Goal: Complete application form

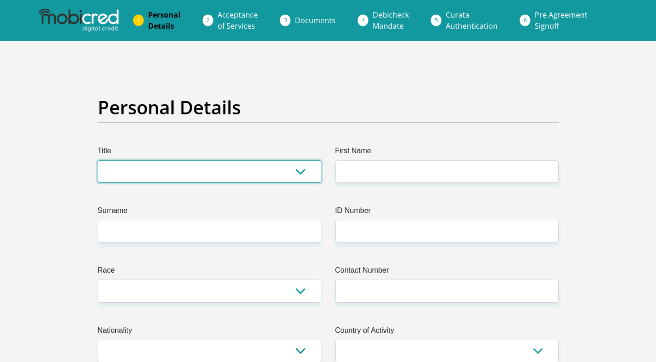
click at [145, 173] on select "Mr Ms Mrs Dr [PERSON_NAME]" at bounding box center [210, 171] width 224 height 23
click at [202, 171] on select "Mr Ms Mrs Dr [PERSON_NAME]" at bounding box center [210, 171] width 224 height 23
select select "Ms"
click at [98, 160] on select "Mr Ms Mrs Dr [PERSON_NAME]" at bounding box center [210, 171] width 224 height 23
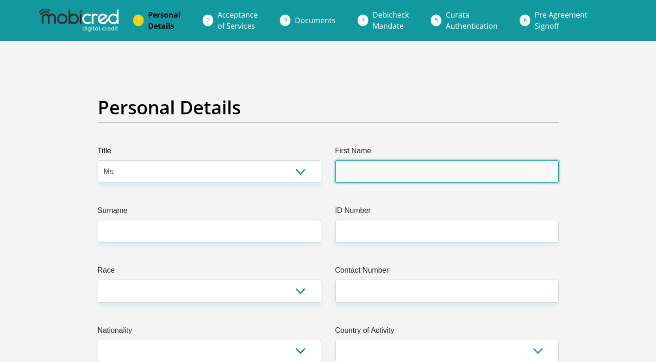
click at [339, 175] on input "First Name" at bounding box center [447, 171] width 224 height 23
type input "RAZIKA"
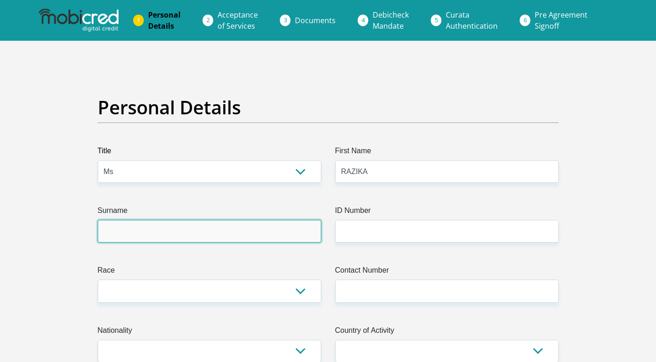
type input "[PERSON_NAME]"
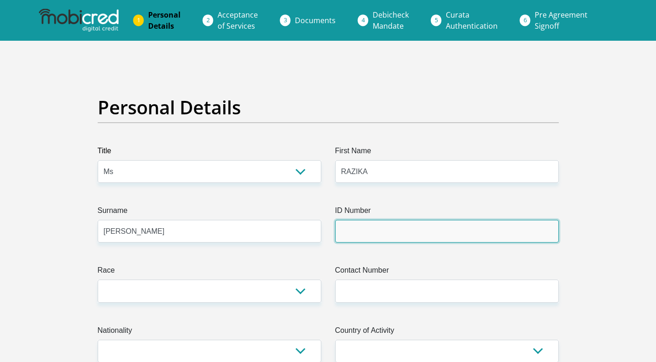
type input "0004240075087"
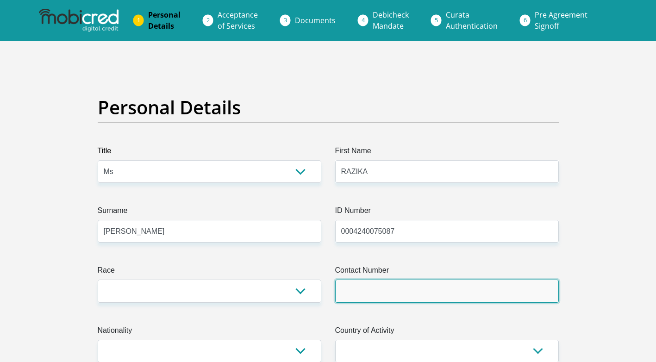
type input "0787426306"
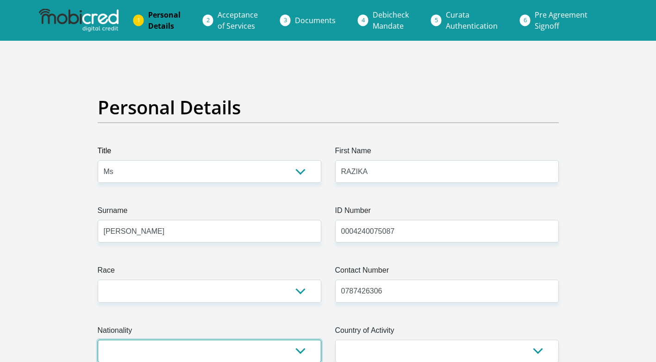
select select "ZAF"
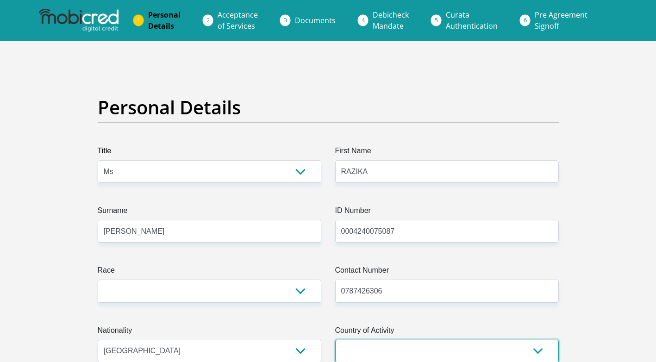
select select "ZAF"
type input "[STREET_ADDRESS][PERSON_NAME]"
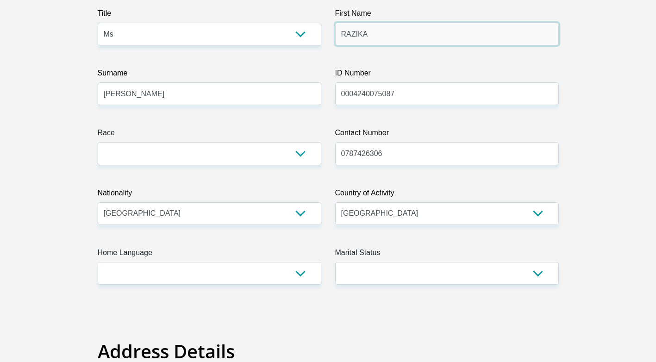
scroll to position [139, 0]
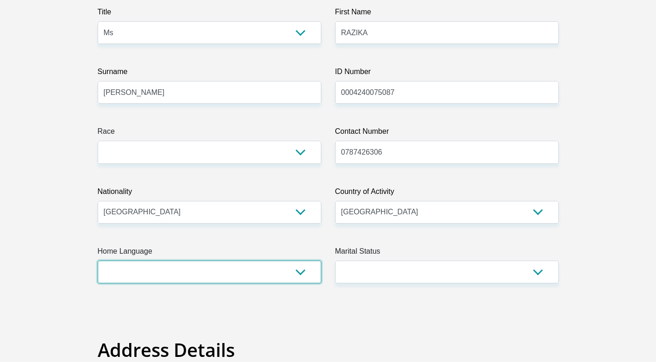
drag, startPoint x: 158, startPoint y: 274, endPoint x: 165, endPoint y: 274, distance: 7.0
click at [158, 274] on select "Afrikaans English Sepedi South Ndebele Southern Sotho Swati Tsonga Tswana Venda…" at bounding box center [210, 272] width 224 height 23
select select "eng"
click at [98, 261] on select "Afrikaans English Sepedi South Ndebele Southern Sotho Swati Tsonga Tswana Venda…" at bounding box center [210, 272] width 224 height 23
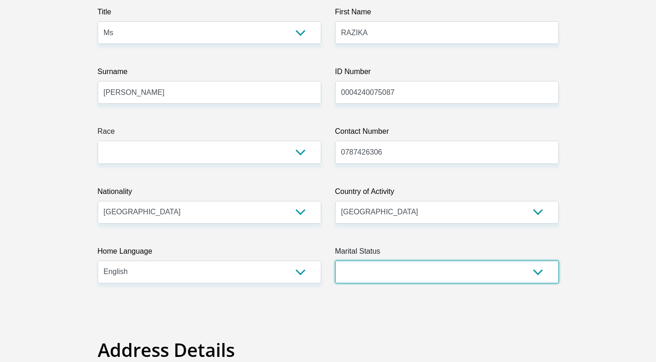
click at [370, 261] on select "Married ANC Single Divorced Widowed Married COP or Customary Law" at bounding box center [447, 272] width 224 height 23
select select "2"
click at [335, 261] on select "Married ANC Single Divorced Widowed Married COP or Customary Law" at bounding box center [447, 272] width 224 height 23
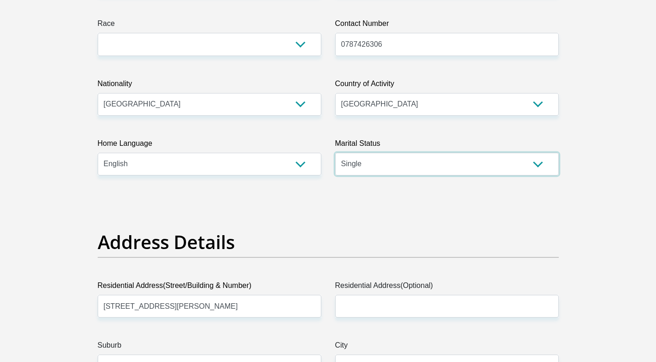
scroll to position [370, 0]
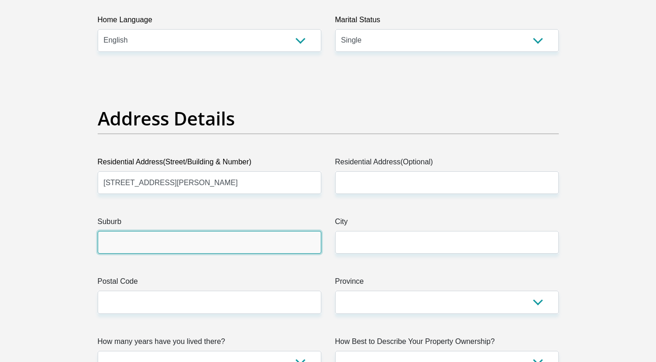
click at [148, 238] on input "Suburb" at bounding box center [210, 242] width 224 height 23
drag, startPoint x: 136, startPoint y: 246, endPoint x: 130, endPoint y: 246, distance: 6.5
click at [133, 246] on input "matroos fontain" at bounding box center [210, 242] width 224 height 23
type input "matroosfontein"
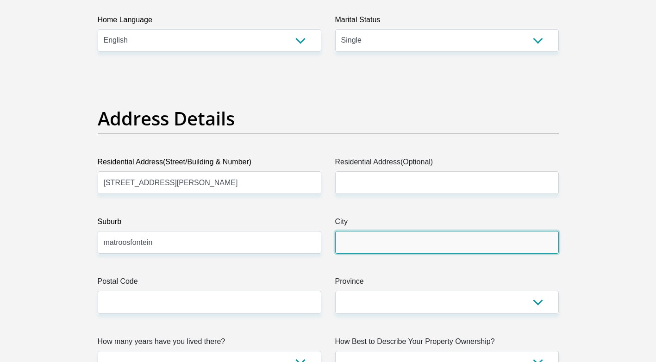
click at [376, 245] on input "City" at bounding box center [447, 242] width 224 height 23
type input "City of [GEOGRAPHIC_DATA]"
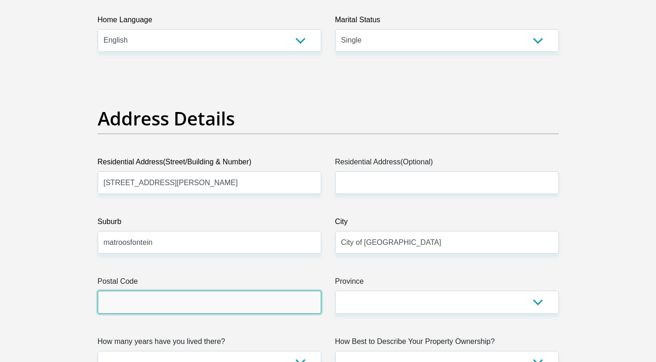
click at [305, 294] on input "Postal Code" at bounding box center [210, 302] width 224 height 23
type input "7490"
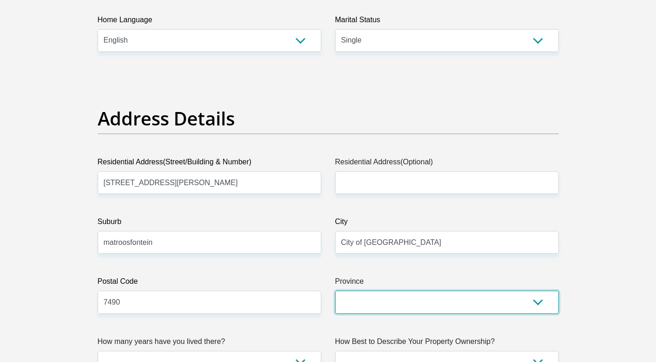
click at [413, 300] on select "Eastern Cape Free State [GEOGRAPHIC_DATA] [GEOGRAPHIC_DATA][DATE] [GEOGRAPHIC_D…" at bounding box center [447, 302] width 224 height 23
select select "Western Cape"
click at [335, 291] on select "Eastern Cape Free State [GEOGRAPHIC_DATA] [GEOGRAPHIC_DATA][DATE] [GEOGRAPHIC_D…" at bounding box center [447, 302] width 224 height 23
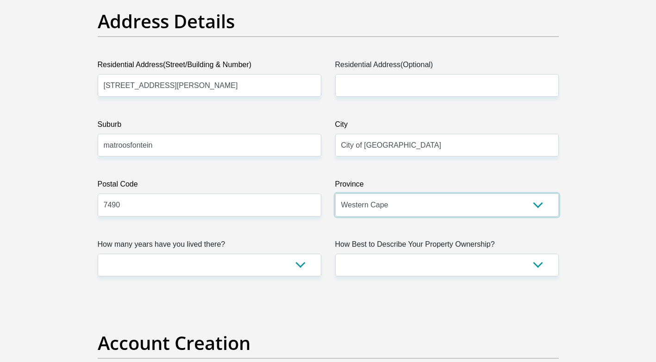
scroll to position [555, 0]
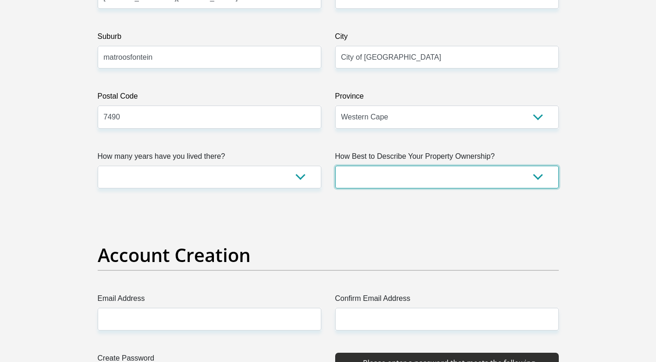
click at [360, 177] on select "Owned Rented Family Owned Company Dwelling" at bounding box center [447, 177] width 224 height 23
select select "parents"
click at [335, 166] on select "Owned Rented Family Owned Company Dwelling" at bounding box center [447, 177] width 224 height 23
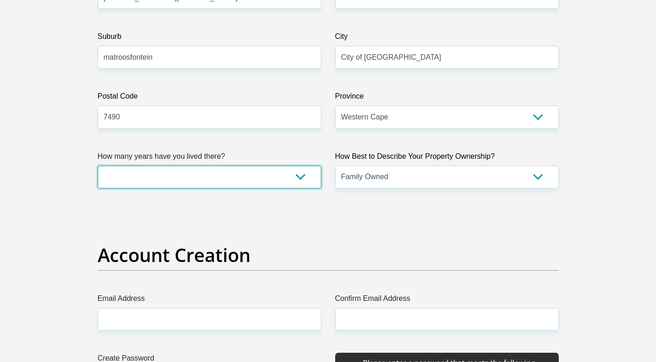
drag, startPoint x: 152, startPoint y: 184, endPoint x: 159, endPoint y: 184, distance: 7.0
click at [152, 184] on select "less than 1 year 1-3 years 3-5 years 5+ years" at bounding box center [210, 177] width 224 height 23
select select "5"
click at [98, 166] on select "less than 1 year 1-3 years 3-5 years 5+ years" at bounding box center [210, 177] width 224 height 23
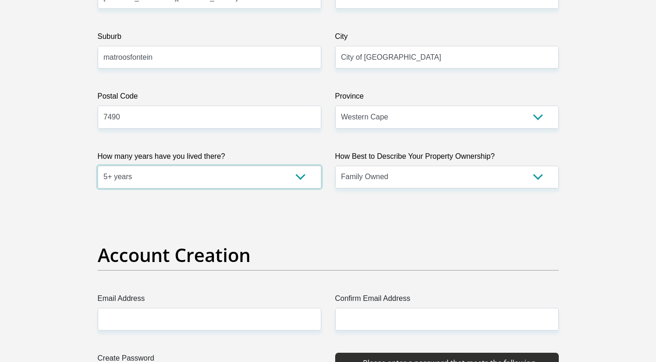
scroll to position [694, 0]
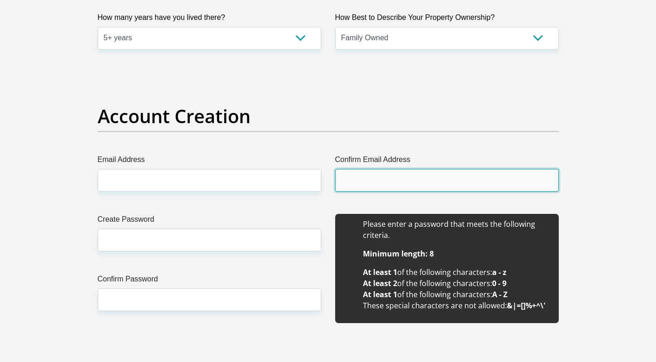
click at [359, 172] on input "Confirm Email Address" at bounding box center [447, 180] width 224 height 23
type input "[EMAIL_ADDRESS][DOMAIN_NAME]"
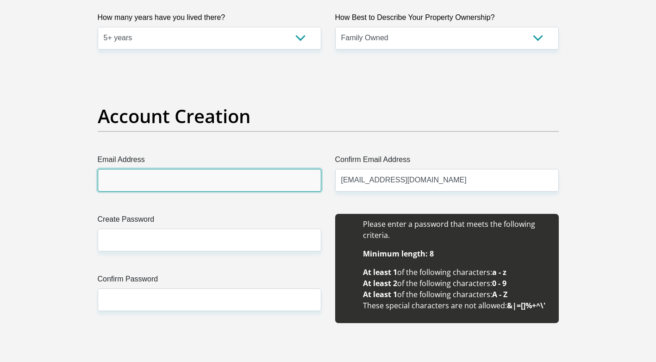
type input "[EMAIL_ADDRESS][DOMAIN_NAME]"
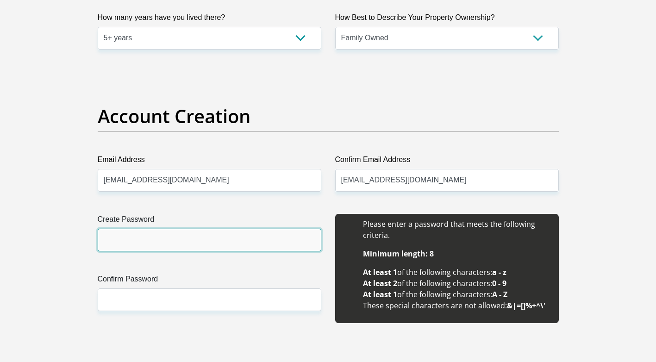
click at [186, 246] on input "Create Password" at bounding box center [210, 240] width 224 height 23
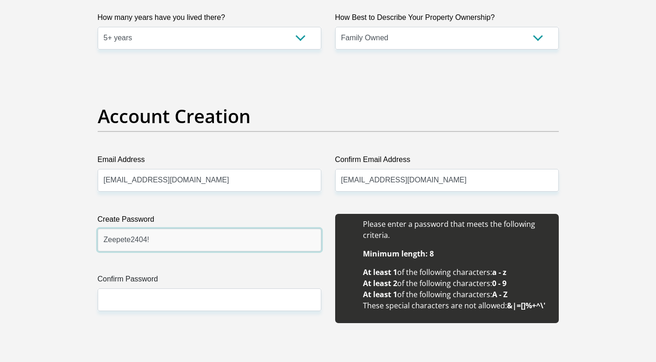
type input "Zeepete2404!"
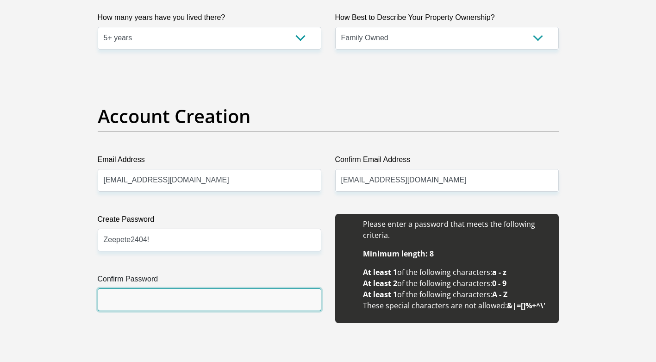
click at [174, 297] on input "Confirm Password" at bounding box center [210, 299] width 224 height 23
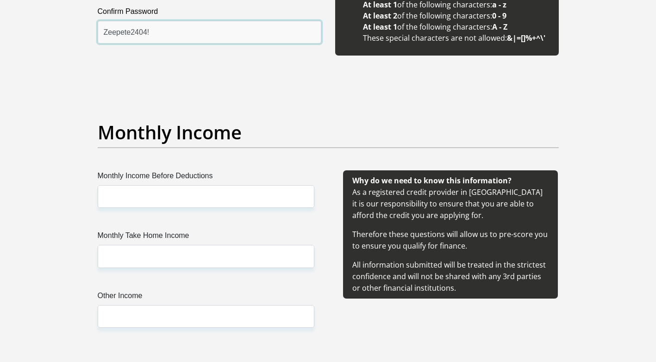
scroll to position [972, 0]
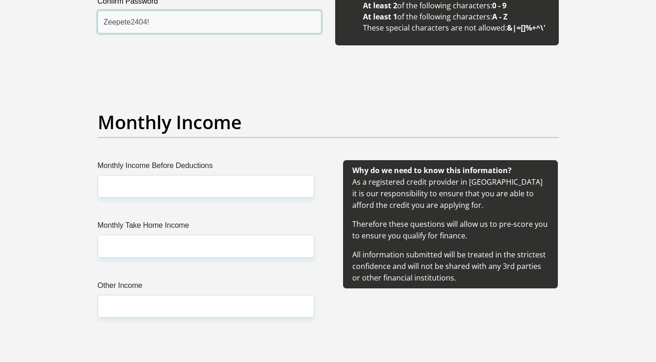
type input "Zeepete2404!"
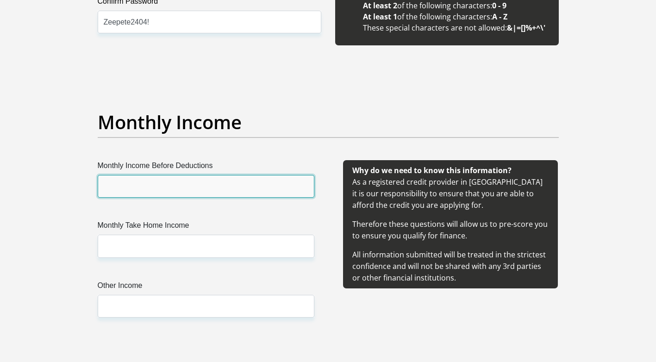
click at [184, 187] on input "Monthly Income Before Deductions" at bounding box center [206, 186] width 217 height 23
click at [128, 187] on input "Monthly Income Before Deductions" at bounding box center [206, 186] width 217 height 23
click at [131, 187] on input "Monthly Income Before Deductions" at bounding box center [206, 186] width 217 height 23
type input "6000"
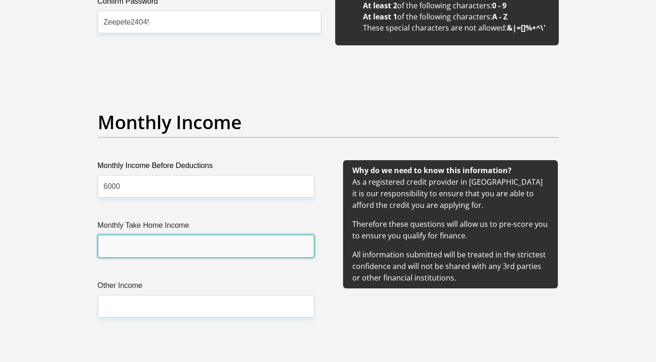
click at [113, 243] on input "Monthly Take Home Income" at bounding box center [206, 246] width 217 height 23
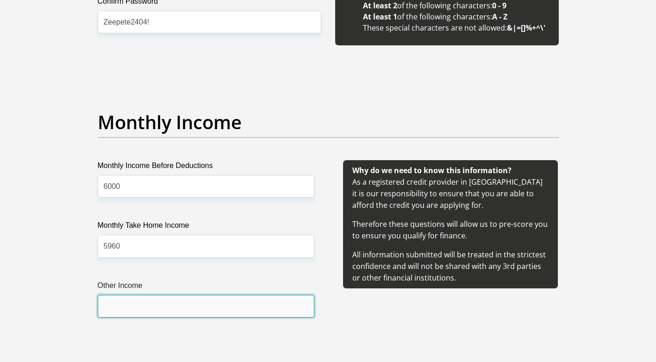
click at [107, 304] on input "Other Income" at bounding box center [206, 306] width 217 height 23
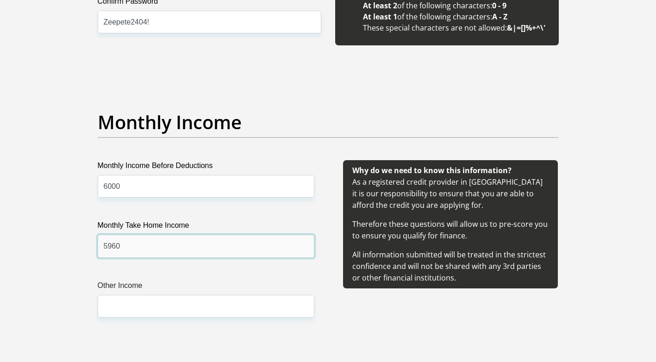
click at [125, 243] on input "5960" at bounding box center [206, 246] width 217 height 23
type input "5940"
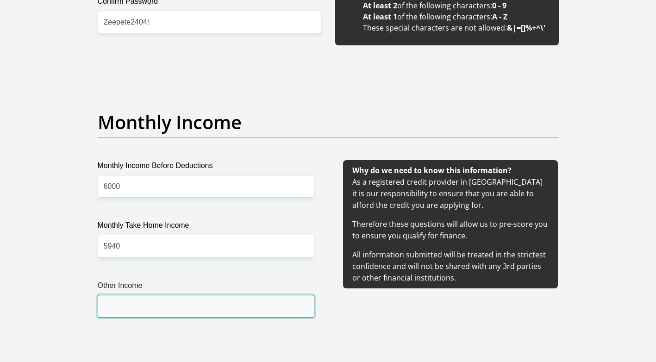
click at [122, 312] on input "Other Income" at bounding box center [206, 306] width 217 height 23
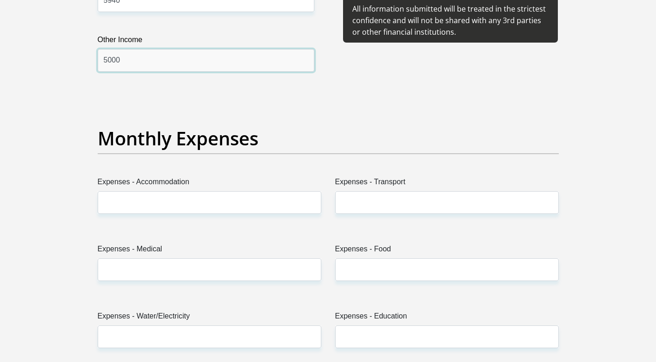
scroll to position [1250, 0]
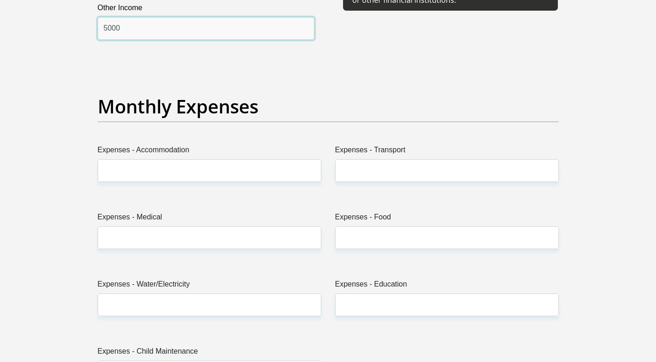
type input "5000"
click at [203, 157] on label "Expenses - Accommodation" at bounding box center [210, 151] width 224 height 15
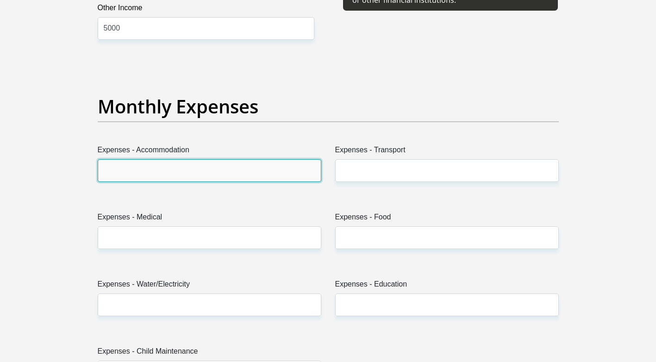
click at [203, 159] on input "Expenses - Accommodation" at bounding box center [210, 170] width 224 height 23
click at [165, 174] on input "Expenses - Accommodation" at bounding box center [210, 170] width 224 height 23
type input "400"
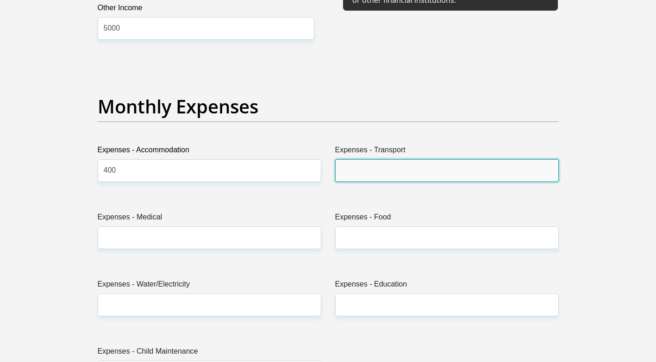
click at [338, 170] on input "Expenses - Transport" at bounding box center [447, 170] width 224 height 23
type input "400"
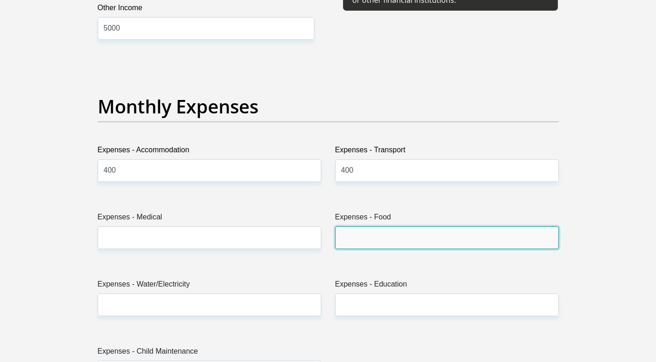
click at [364, 242] on input "Expenses - Food" at bounding box center [447, 237] width 224 height 23
type input "300"
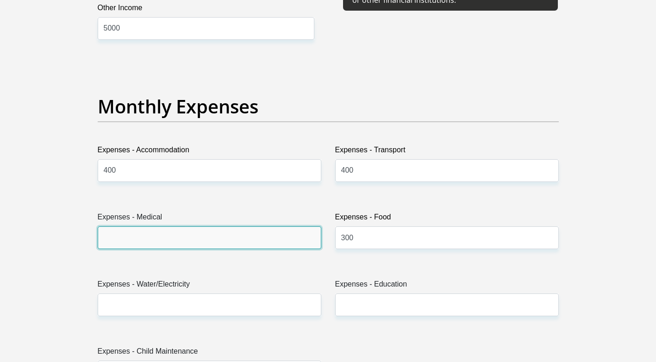
click at [186, 243] on input "Expenses - Medical" at bounding box center [210, 237] width 224 height 23
type input "0"
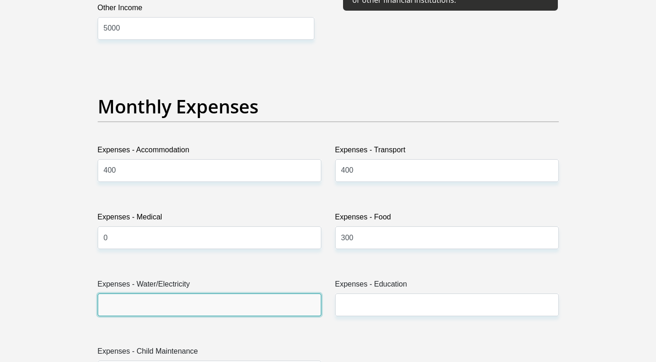
click at [134, 305] on input "Expenses - Water/Electricity" at bounding box center [210, 304] width 224 height 23
type input "0"
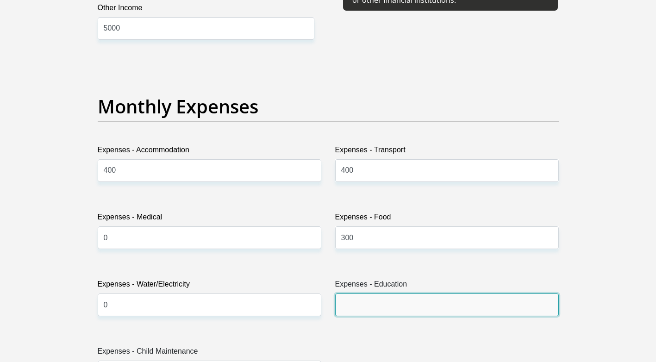
click at [363, 309] on input "Expenses - Education" at bounding box center [447, 304] width 224 height 23
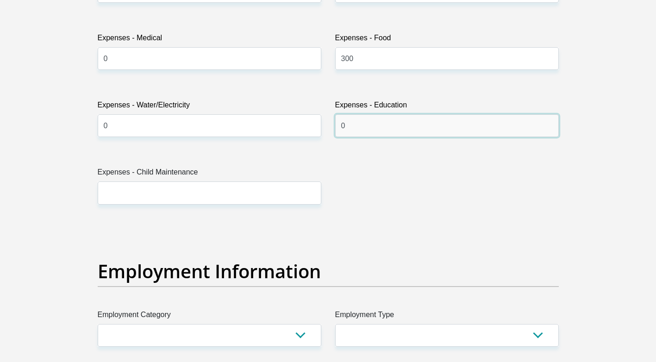
scroll to position [1435, 0]
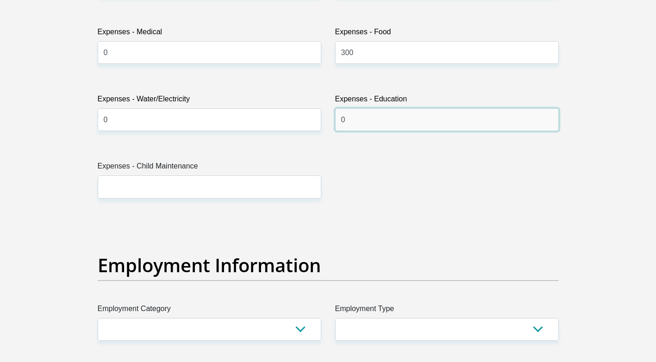
type input "0"
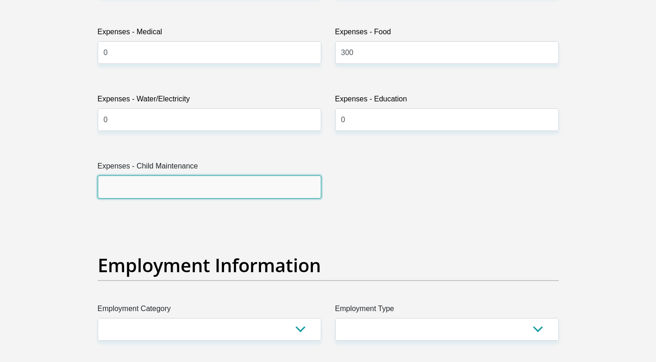
click at [149, 193] on input "Expenses - Child Maintenance" at bounding box center [210, 186] width 224 height 23
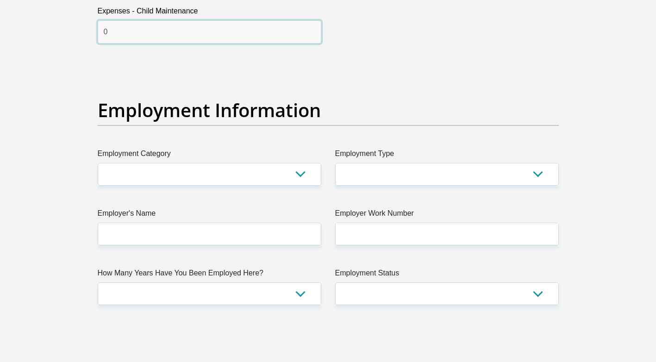
scroll to position [1620, 0]
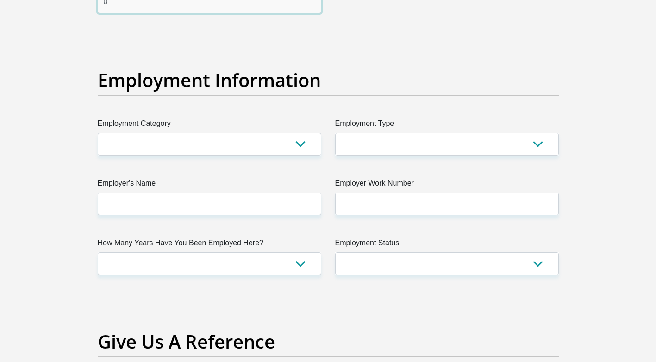
type input "0"
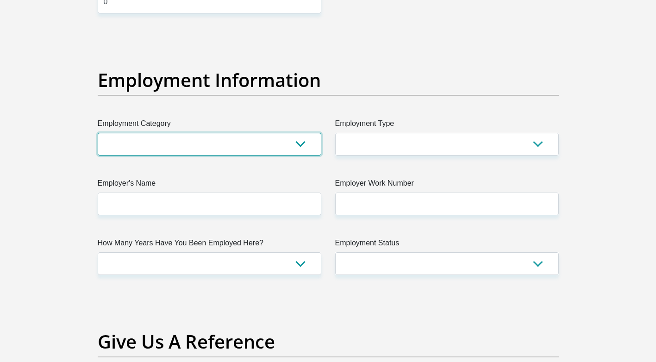
click at [192, 147] on select "AGRICULTURE ALCOHOL & TOBACCO CONSTRUCTION MATERIALS METALLURGY EQUIPMENT FOR R…" at bounding box center [210, 144] width 224 height 23
select select "67"
click at [98, 133] on select "AGRICULTURE ALCOHOL & TOBACCO CONSTRUCTION MATERIALS METALLURGY EQUIPMENT FOR R…" at bounding box center [210, 144] width 224 height 23
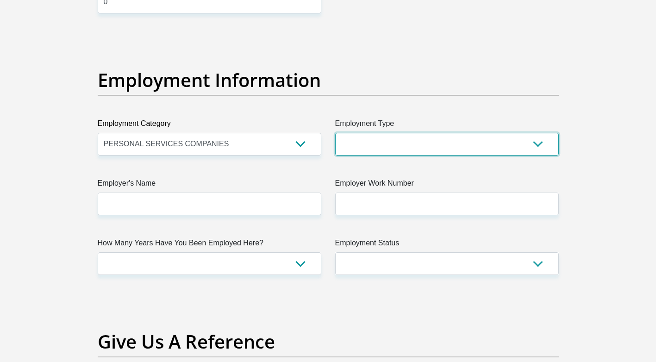
click at [387, 147] on select "College/Lecturer Craft Seller Creative Driver Executive Farmer Forces - Non Com…" at bounding box center [447, 144] width 224 height 23
select select "Office Staff/Clerk"
click at [335, 133] on select "College/Lecturer Craft Seller Creative Driver Executive Farmer Forces - Non Com…" at bounding box center [447, 144] width 224 height 23
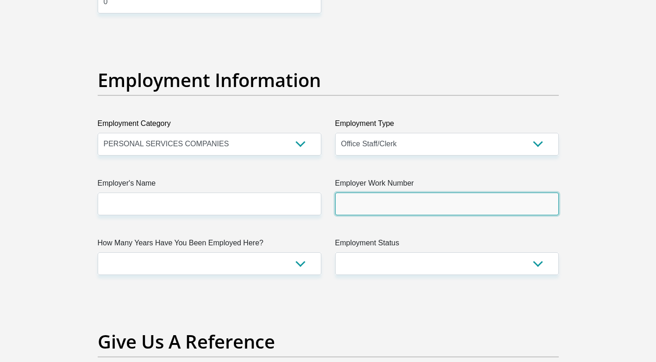
drag, startPoint x: 356, startPoint y: 200, endPoint x: 362, endPoint y: 200, distance: 5.6
click at [356, 200] on input "Employer Work Number" at bounding box center [447, 204] width 224 height 23
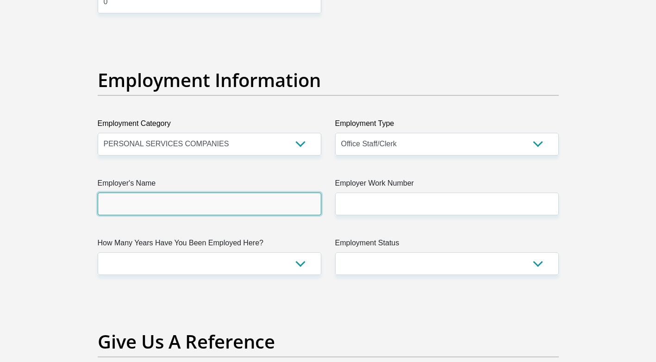
click at [149, 200] on input "Employer's Name" at bounding box center [210, 204] width 224 height 23
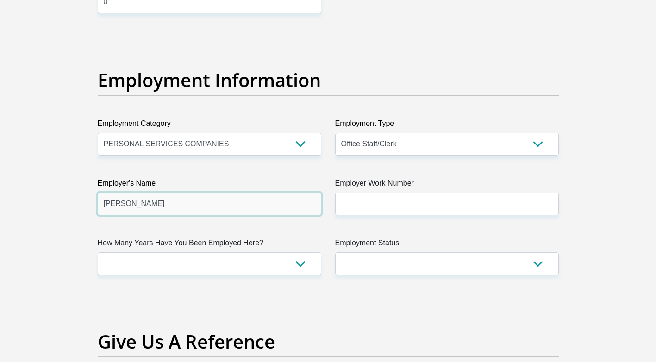
type input "[PERSON_NAME]"
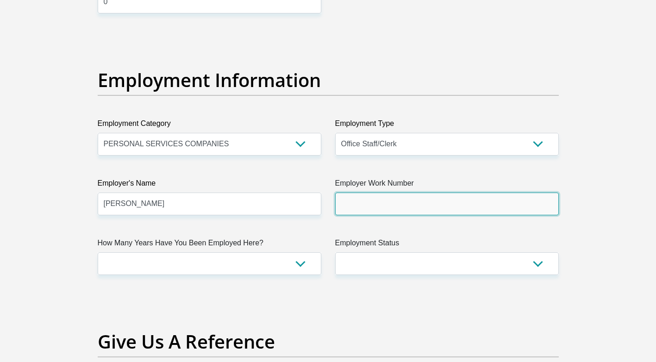
click at [405, 208] on input "Employer Work Number" at bounding box center [447, 204] width 224 height 23
type input "0720749743"
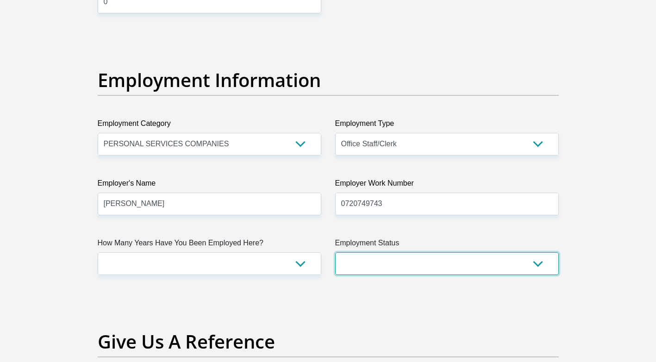
click at [358, 265] on select "Permanent/Full-time Part-time/Casual [DEMOGRAPHIC_DATA] Worker Self-Employed Ho…" at bounding box center [447, 263] width 224 height 23
select select "1"
click at [335, 252] on select "Permanent/Full-time Part-time/Casual [DEMOGRAPHIC_DATA] Worker Self-Employed Ho…" at bounding box center [447, 263] width 224 height 23
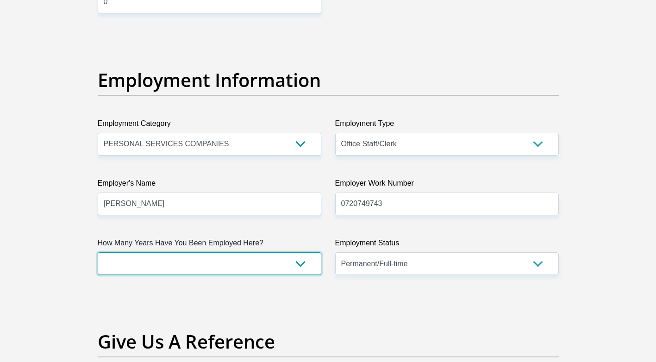
click at [212, 265] on select "less than 1 year 1-3 years 3-5 years 5+ years" at bounding box center [210, 263] width 224 height 23
select select "24"
click at [98, 252] on select "less than 1 year 1-3 years 3-5 years 5+ years" at bounding box center [210, 263] width 224 height 23
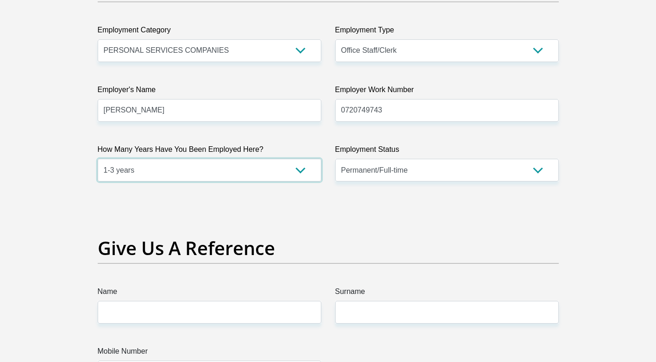
scroll to position [1805, 0]
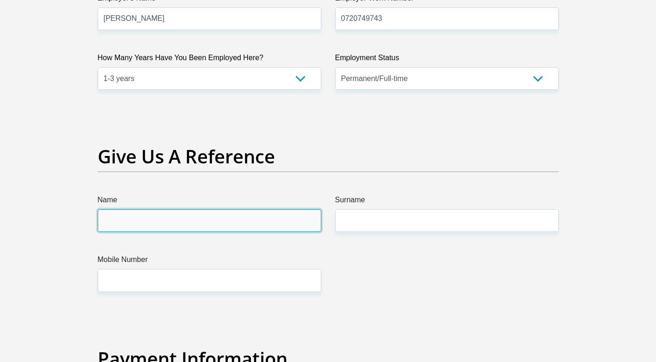
click at [217, 229] on input "Name" at bounding box center [210, 220] width 224 height 23
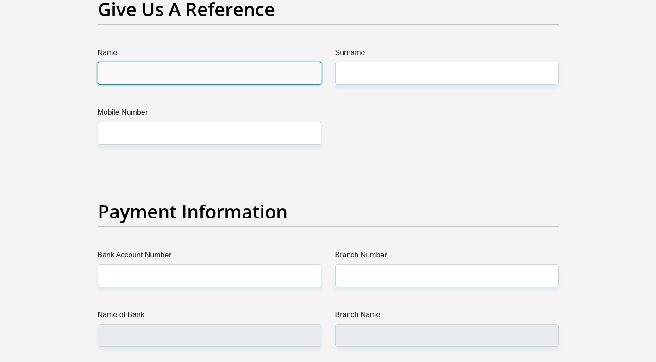
scroll to position [1944, 0]
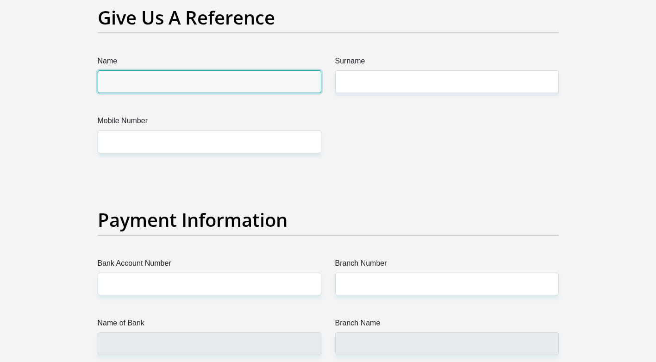
click at [173, 87] on input "Name" at bounding box center [210, 81] width 224 height 23
type input "azalea"
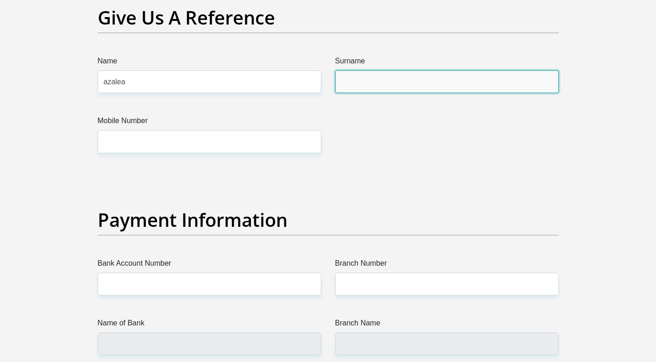
type input "[PERSON_NAME]"
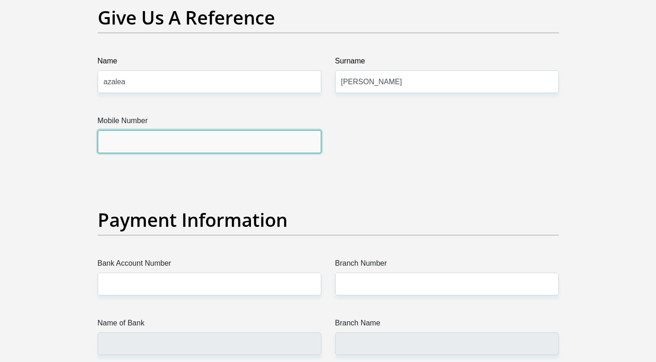
click at [175, 147] on input "Mobile Number" at bounding box center [210, 141] width 224 height 23
type input "0"
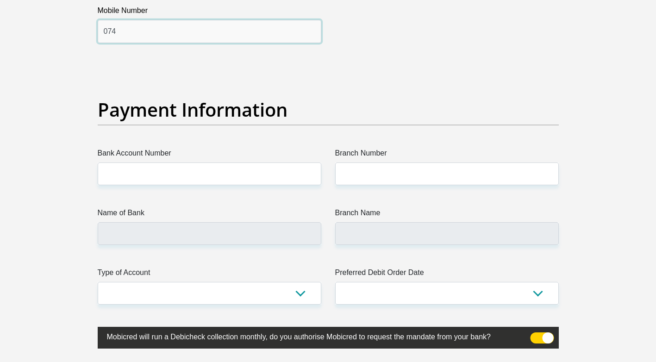
scroll to position [2036, 0]
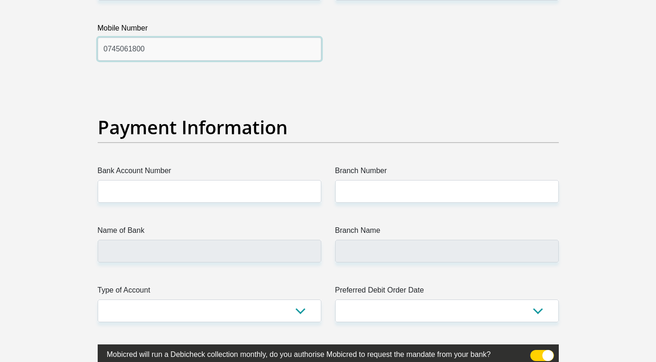
type input "0745061800"
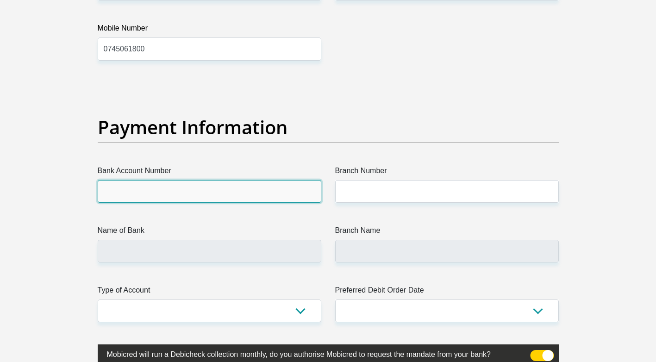
click at [128, 187] on input "Bank Account Number" at bounding box center [210, 191] width 224 height 23
click at [121, 195] on input "Bank Account Number" at bounding box center [210, 191] width 224 height 23
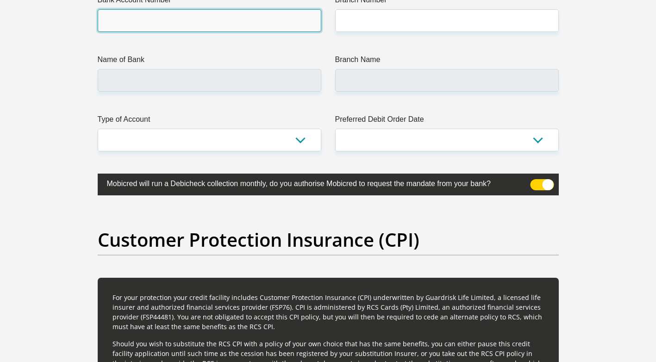
scroll to position [2129, 0]
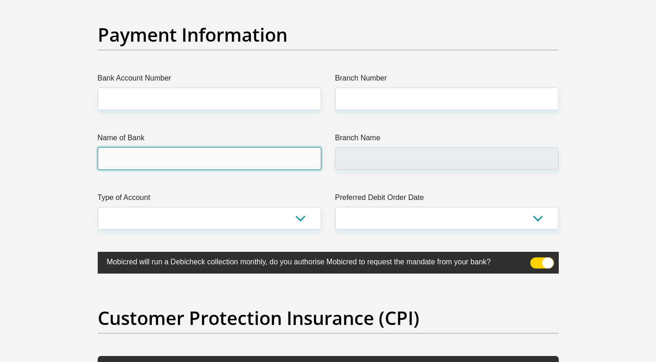
click at [137, 163] on input "Name of Bank" at bounding box center [210, 158] width 224 height 23
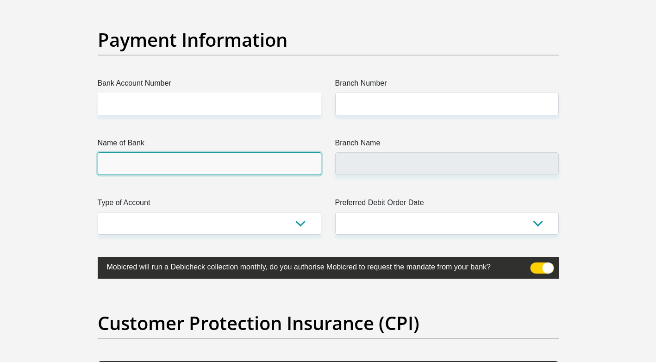
click at [137, 163] on input "Name of Bank" at bounding box center [210, 163] width 224 height 23
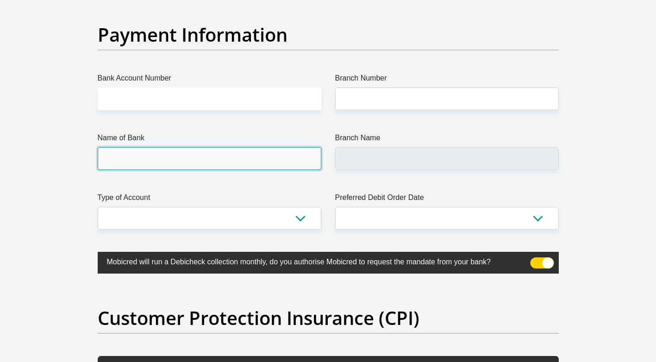
click at [137, 163] on input "Name of Bank" at bounding box center [210, 158] width 224 height 23
click at [163, 166] on input "Name of Bank" at bounding box center [210, 158] width 224 height 23
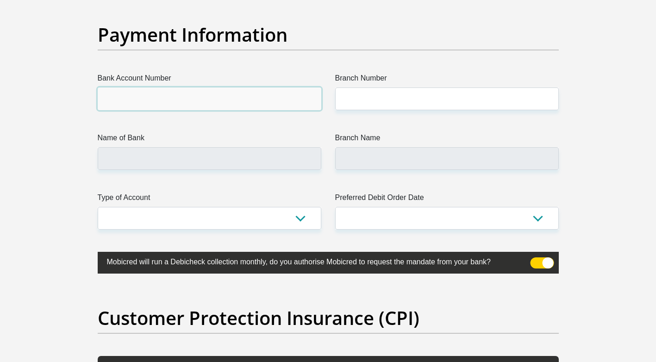
click at [167, 106] on input "Bank Account Number" at bounding box center [210, 98] width 224 height 23
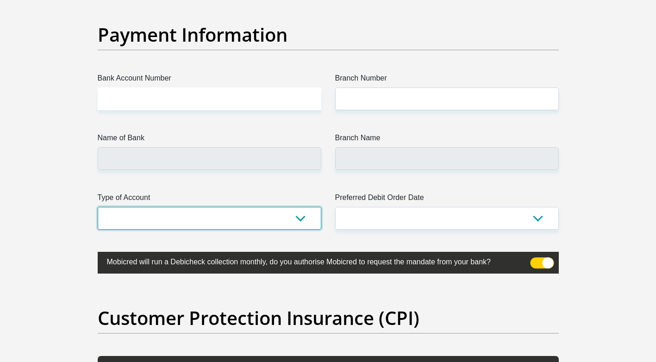
drag, startPoint x: 145, startPoint y: 219, endPoint x: 155, endPoint y: 218, distance: 9.7
click at [145, 219] on select "Cheque Savings" at bounding box center [210, 218] width 224 height 23
select select "SAV"
click at [98, 207] on select "Cheque Savings" at bounding box center [210, 218] width 224 height 23
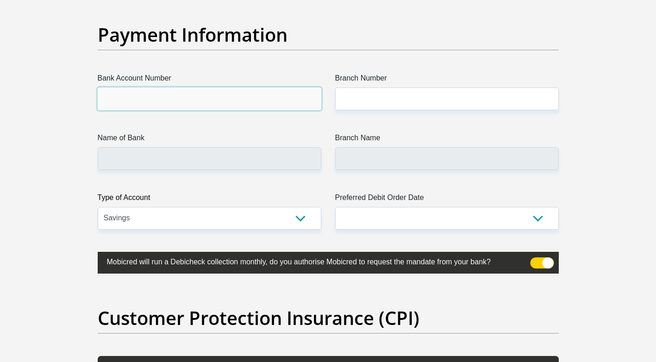
click at [143, 101] on input "Bank Account Number" at bounding box center [210, 98] width 224 height 23
type input "[CREDIT_CARD_NUMBER]"
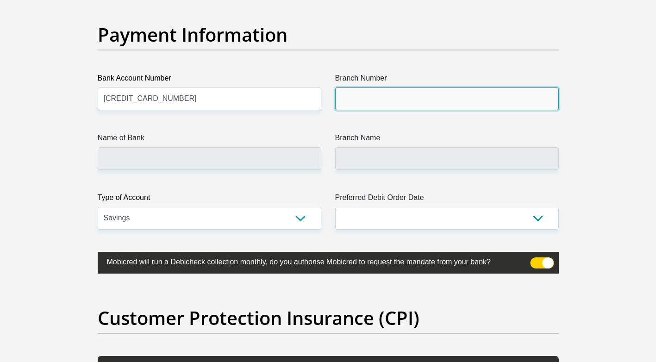
click at [357, 99] on input "Branch Number" at bounding box center [447, 98] width 224 height 23
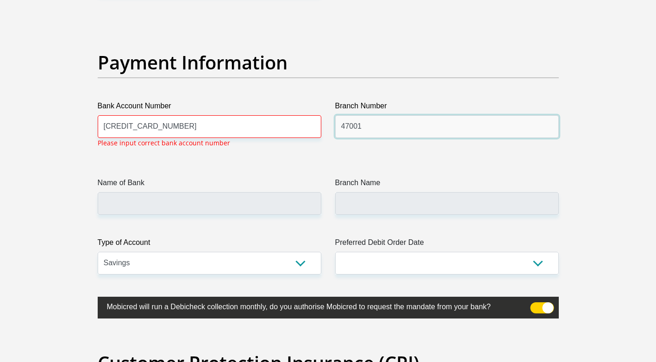
scroll to position [2100, 0]
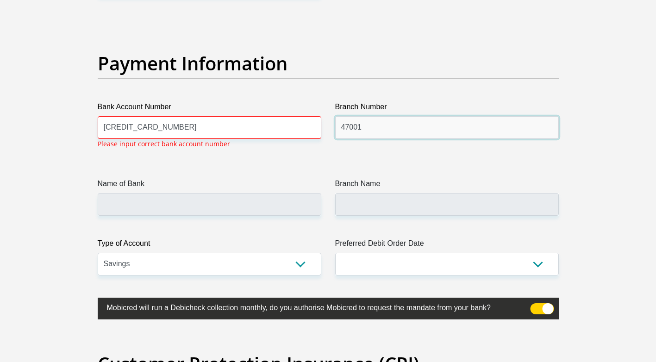
click at [402, 131] on input "47001" at bounding box center [447, 127] width 224 height 23
type input "470010"
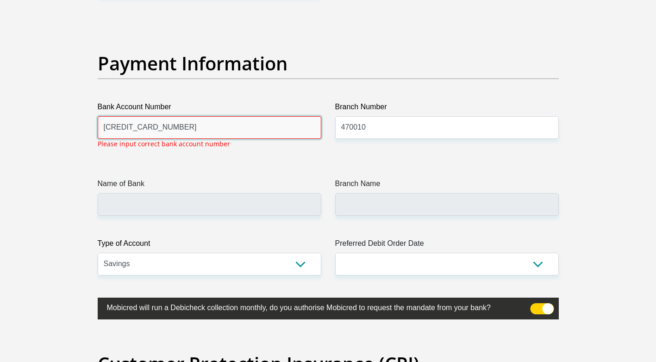
click at [214, 123] on input "[CREDIT_CARD_NUMBER]" at bounding box center [210, 127] width 224 height 23
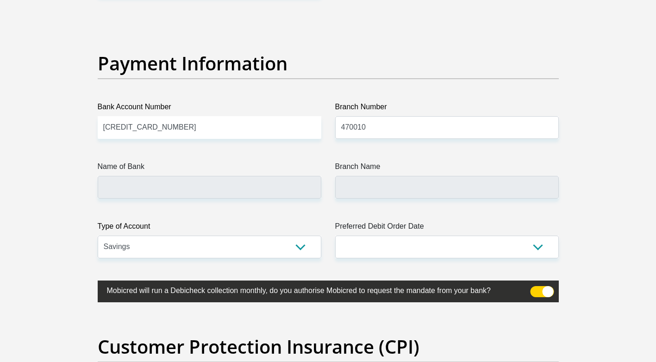
click at [176, 185] on div "Name of Bank" at bounding box center [210, 179] width 224 height 37
type input "CAPITEC BANK LIMITED"
type input "CAPITEC BANK CPC"
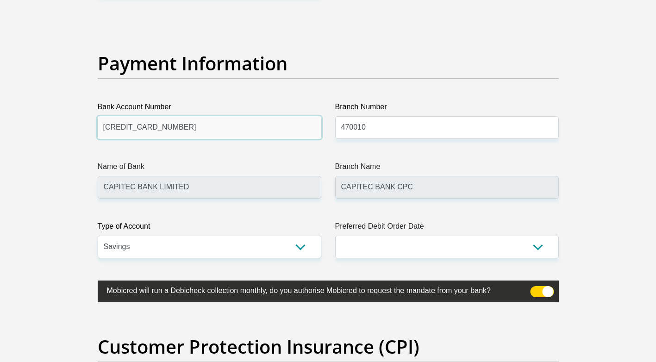
click at [201, 132] on input "[CREDIT_CARD_NUMBER]" at bounding box center [210, 127] width 224 height 23
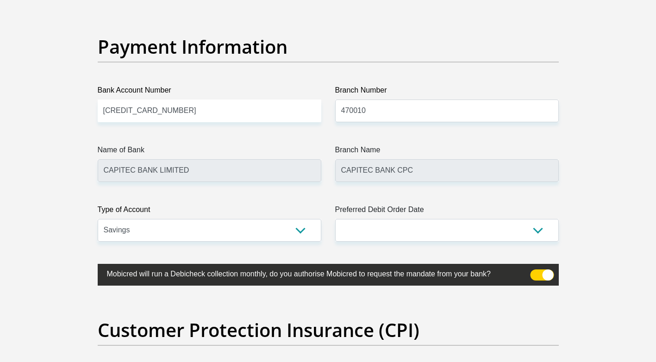
scroll to position [2147, 0]
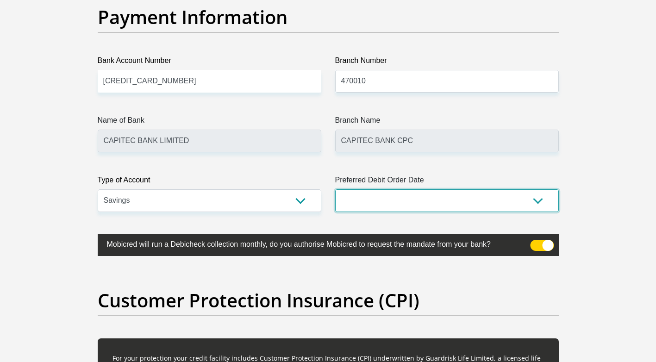
click at [354, 202] on select "1st 2nd 3rd 4th 5th 7th 18th 19th 20th 21st 22nd 23rd 24th 25th 26th 27th 28th …" at bounding box center [447, 200] width 224 height 23
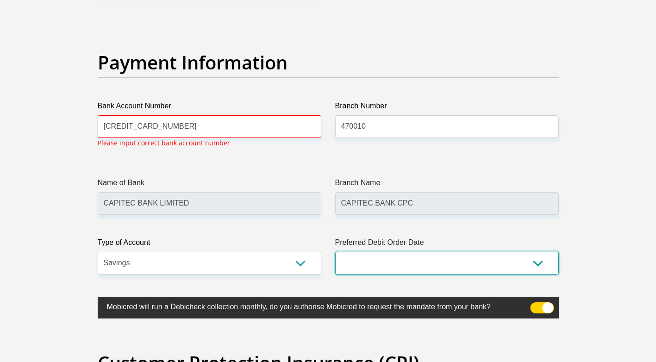
scroll to position [2100, 0]
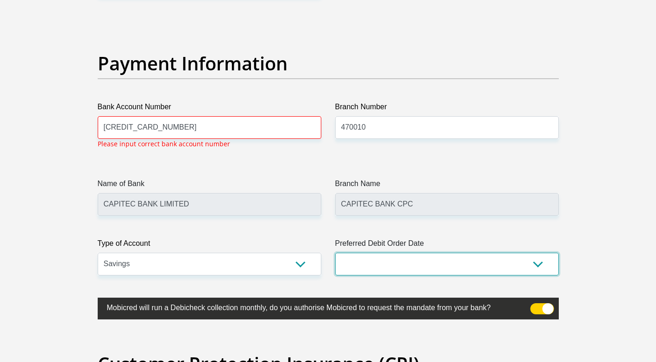
select select "7"
click at [335, 253] on select "1st 2nd 3rd 4th 5th 7th 18th 19th 20th 21st 22nd 23rd 24th 25th 26th 27th 28th …" at bounding box center [447, 264] width 224 height 23
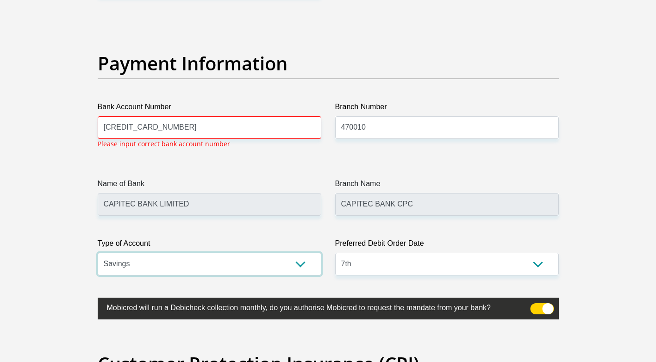
click at [220, 267] on select "Cheque Savings" at bounding box center [210, 264] width 224 height 23
click at [220, 268] on select "Cheque Savings" at bounding box center [210, 264] width 224 height 23
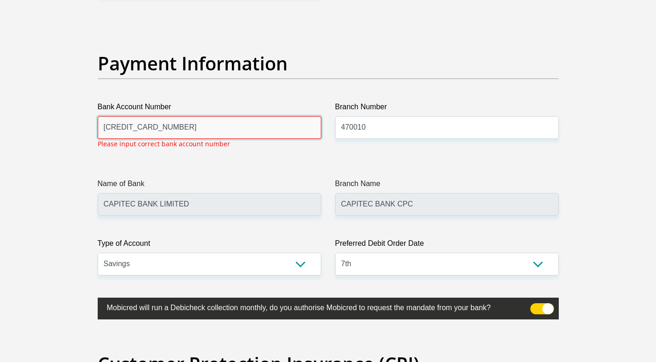
click at [188, 125] on input "[CREDIT_CARD_NUMBER]" at bounding box center [210, 127] width 224 height 23
type input "5"
type input "1558603180"
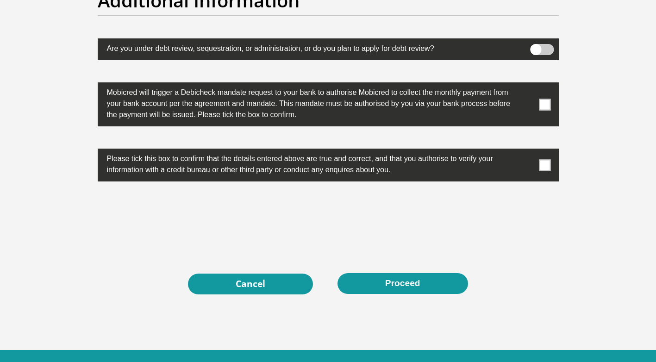
scroll to position [2933, 0]
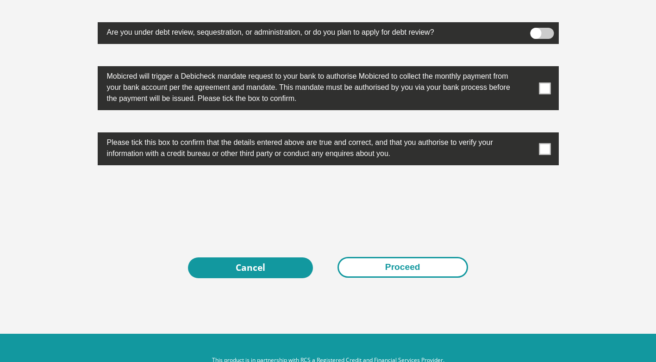
click at [380, 272] on button "Proceed" at bounding box center [402, 267] width 131 height 21
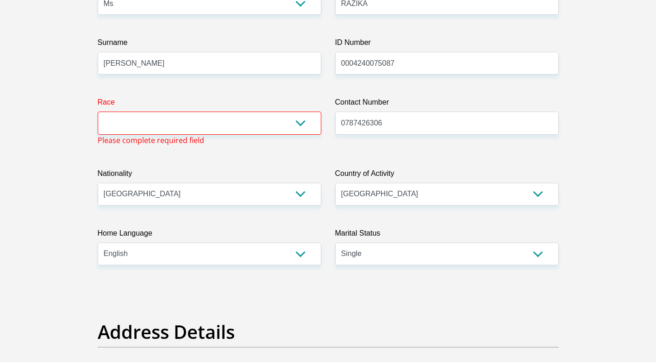
scroll to position [164, 0]
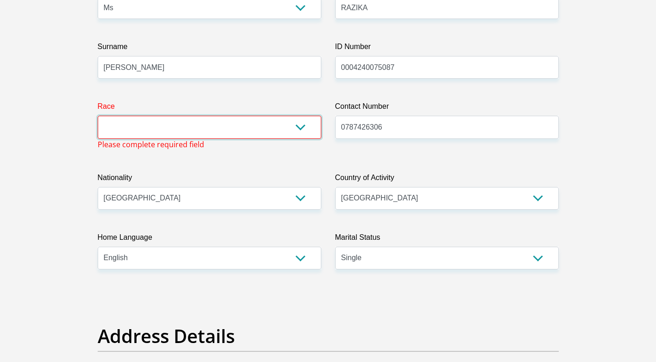
click at [131, 126] on select "Black Coloured Indian White Other" at bounding box center [210, 127] width 224 height 23
select select "2"
click at [98, 116] on select "Black Coloured Indian White Other" at bounding box center [210, 127] width 224 height 23
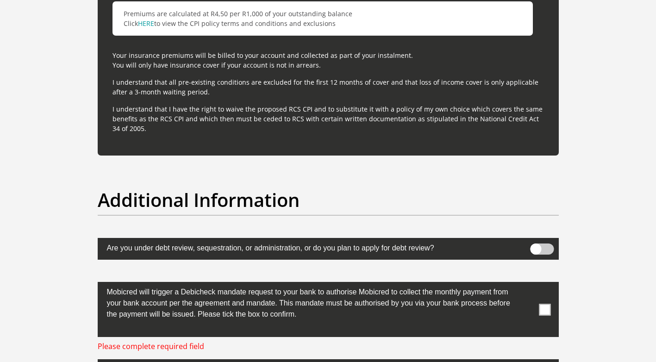
scroll to position [2981, 0]
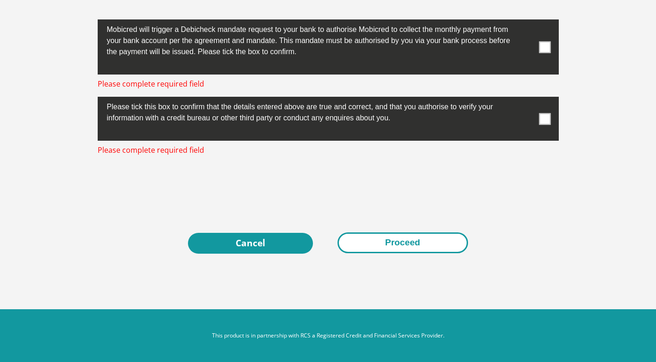
click at [389, 238] on button "Proceed" at bounding box center [402, 242] width 131 height 21
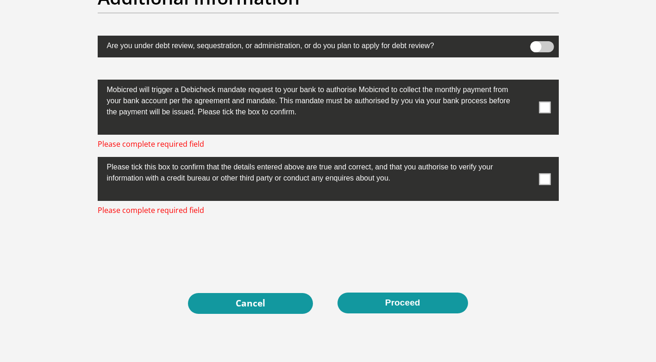
scroll to position [2919, 0]
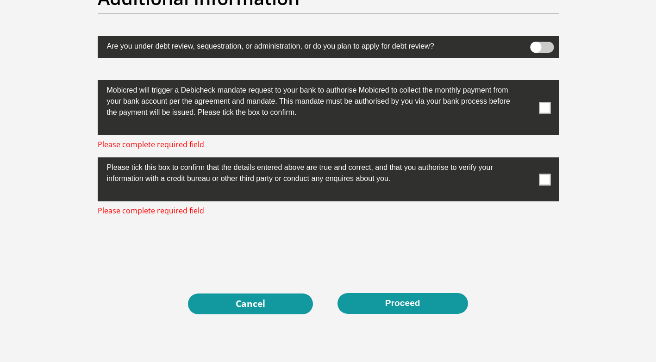
click at [542, 176] on span at bounding box center [545, 180] width 12 height 12
click at [526, 160] on input "checkbox" at bounding box center [526, 160] width 0 height 0
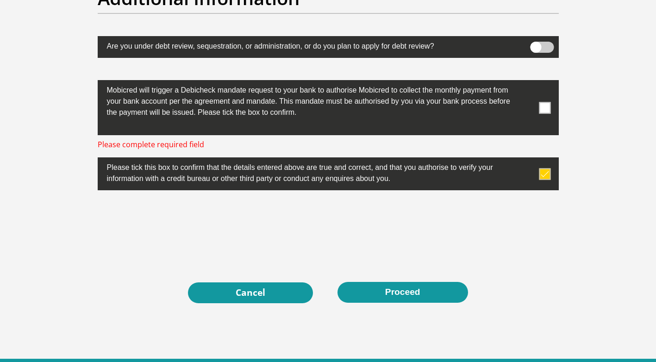
click at [544, 113] on span at bounding box center [545, 108] width 12 height 12
click at [526, 82] on input "checkbox" at bounding box center [526, 82] width 0 height 0
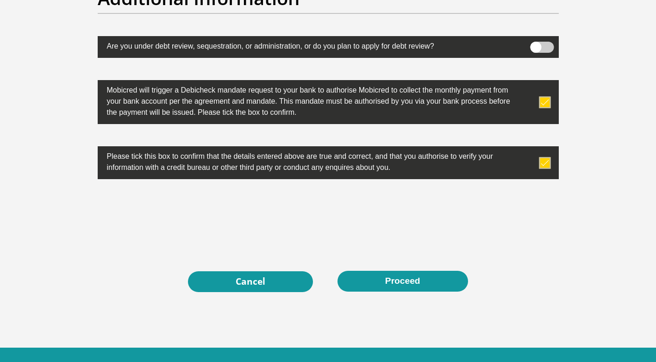
click at [542, 54] on label at bounding box center [328, 47] width 461 height 22
click at [535, 44] on input "checkbox" at bounding box center [535, 44] width 0 height 0
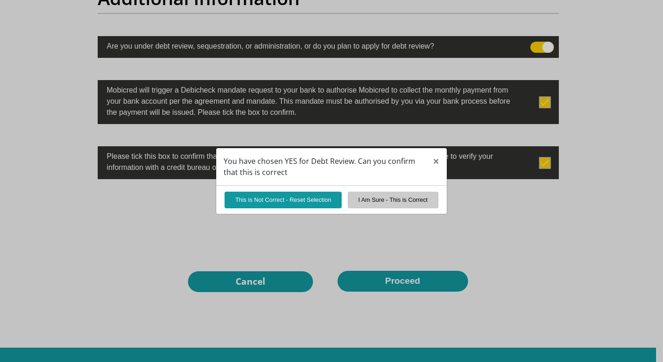
click at [542, 54] on div "You have chosen YES for Debt Review. Can you confirm that this is correct × Thi…" at bounding box center [331, 181] width 663 height 362
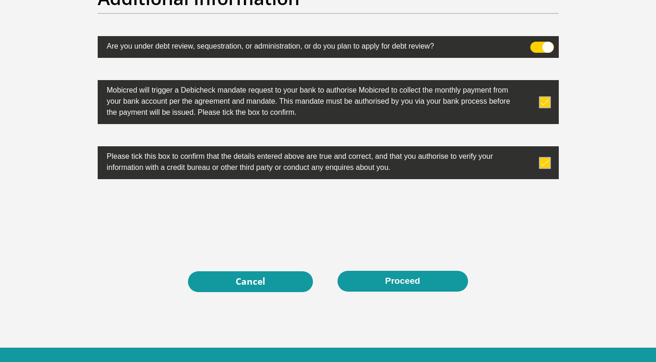
click at [545, 48] on span at bounding box center [542, 47] width 24 height 11
click at [535, 44] on input "checkbox" at bounding box center [535, 44] width 0 height 0
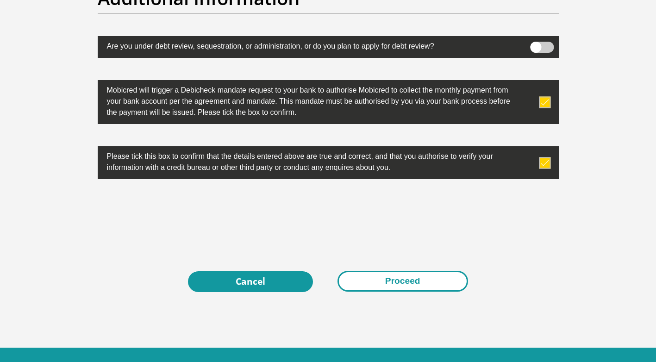
click at [398, 280] on button "Proceed" at bounding box center [402, 281] width 131 height 21
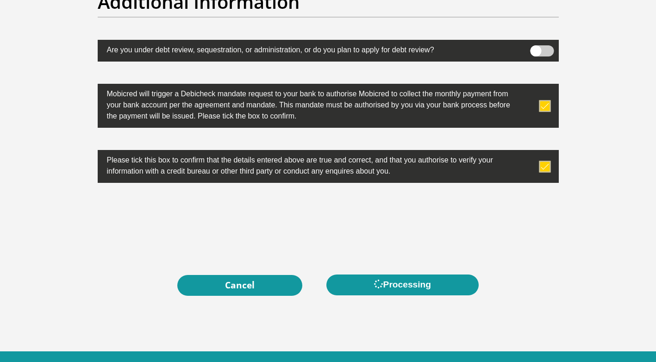
scroll to position [2959, 0]
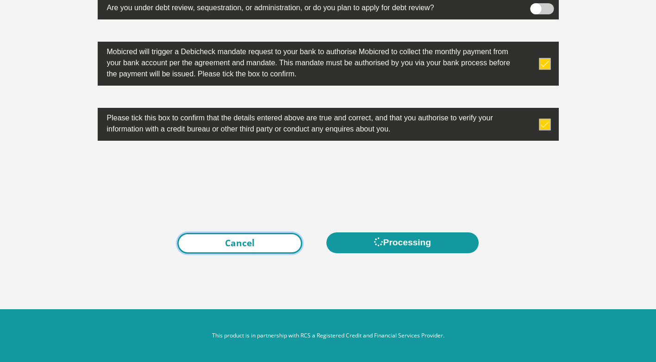
click at [254, 244] on link "Cancel" at bounding box center [239, 243] width 125 height 21
